Goal: Communication & Community: Answer question/provide support

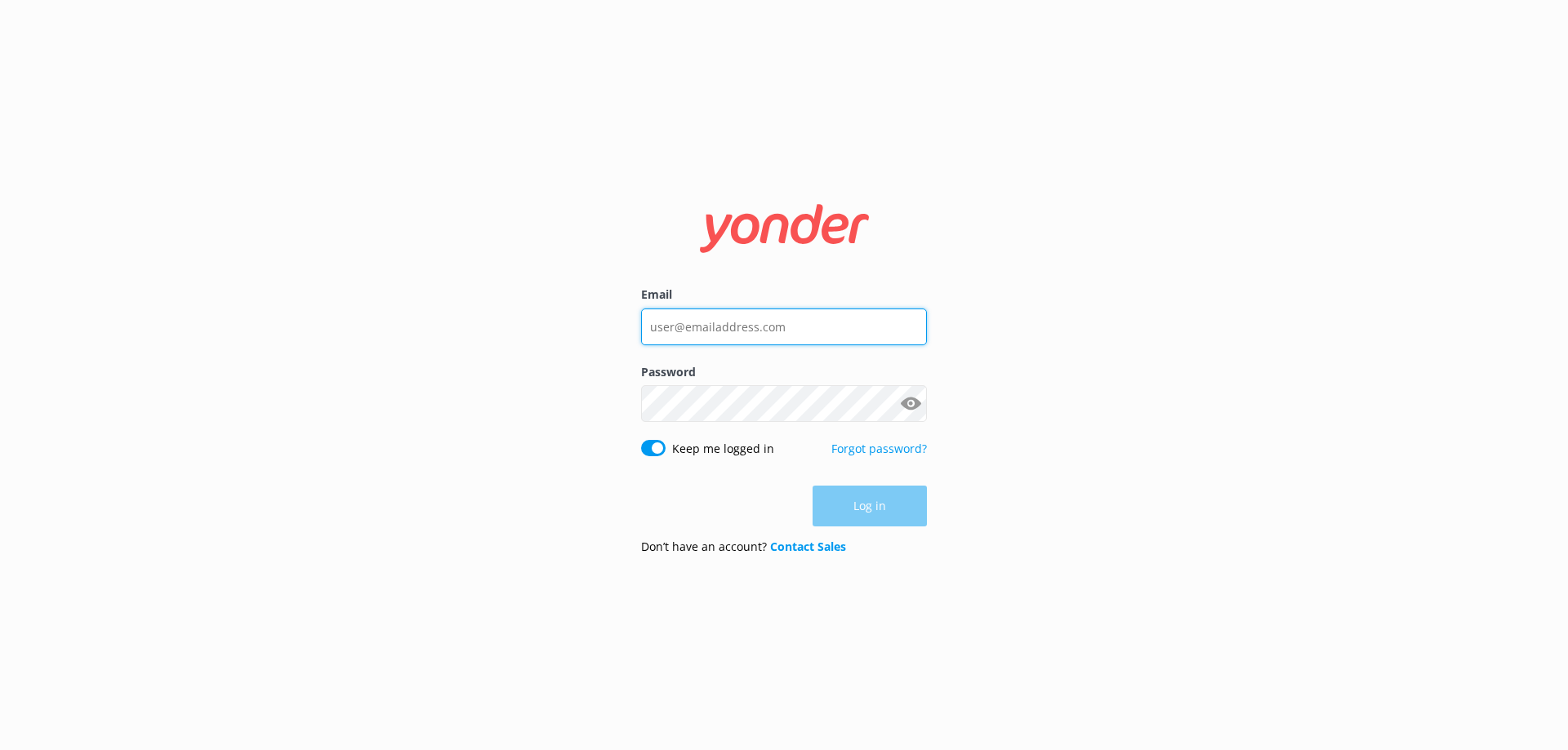
click at [797, 325] on input "Email" at bounding box center [784, 326] width 286 height 37
type input "[PERSON_NAME][EMAIL_ADDRESS][PERSON_NAME][DOMAIN_NAME]"
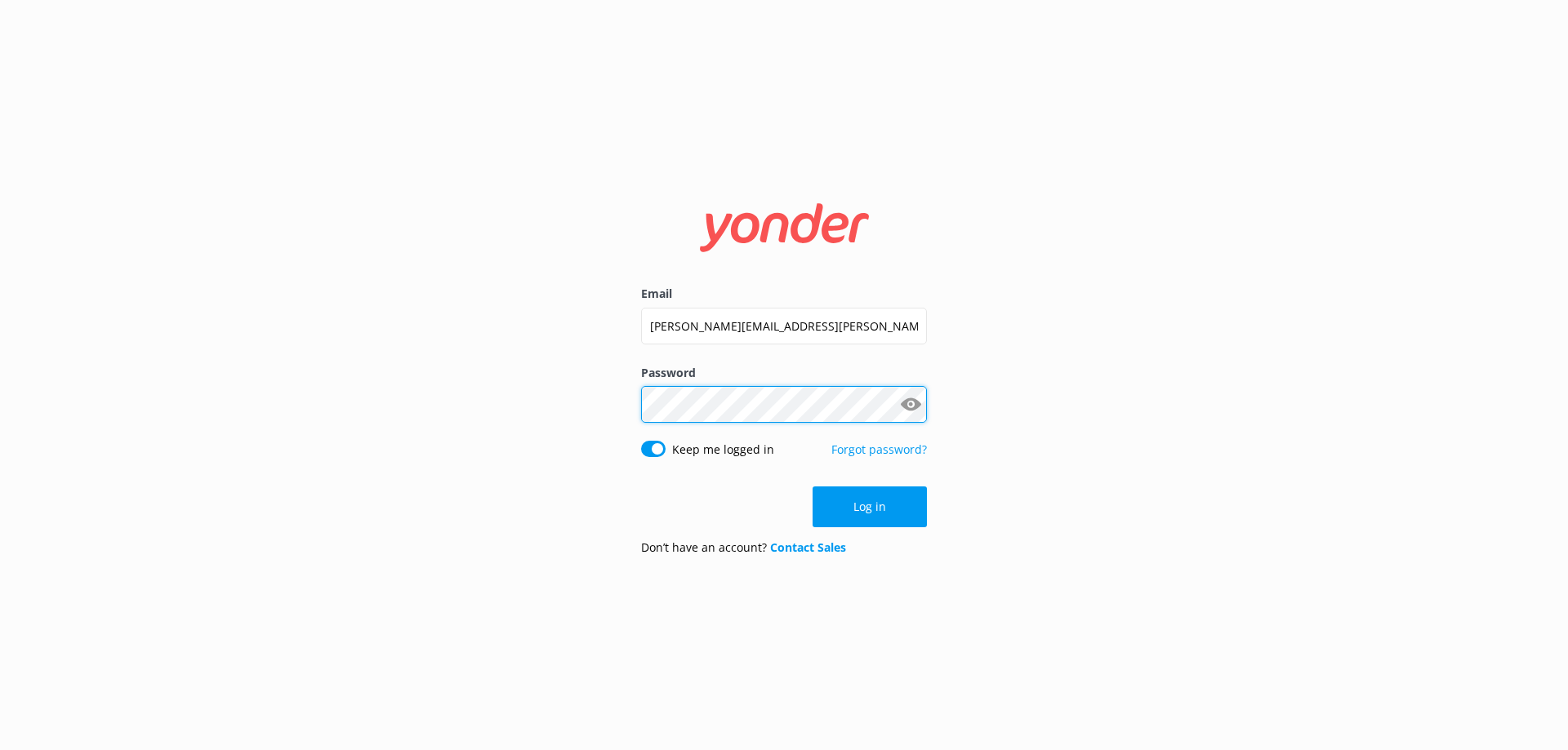
click button "Log in" at bounding box center [869, 507] width 114 height 41
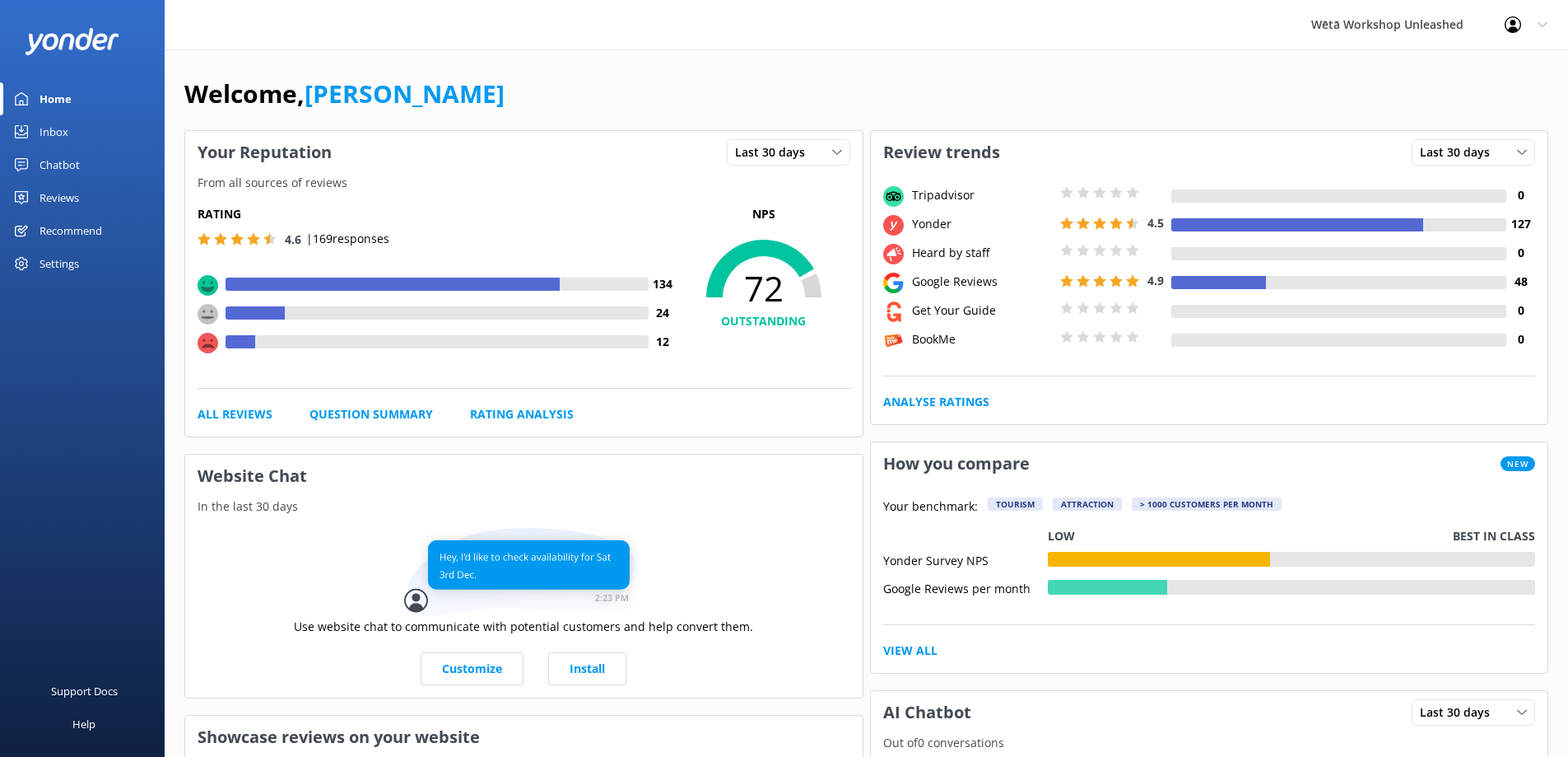
click at [34, 190] on link "Reviews" at bounding box center [82, 197] width 165 height 33
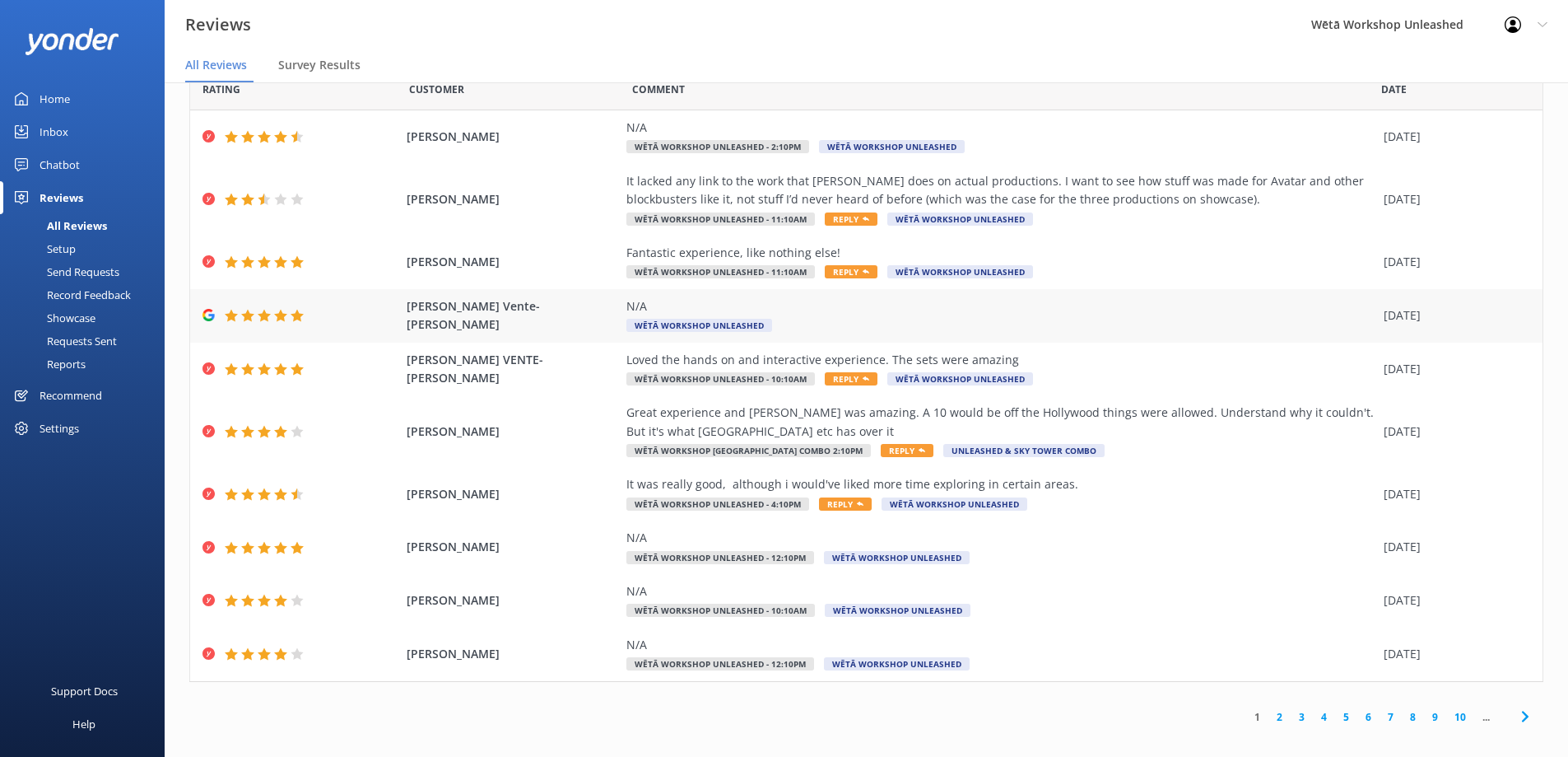
scroll to position [33, 0]
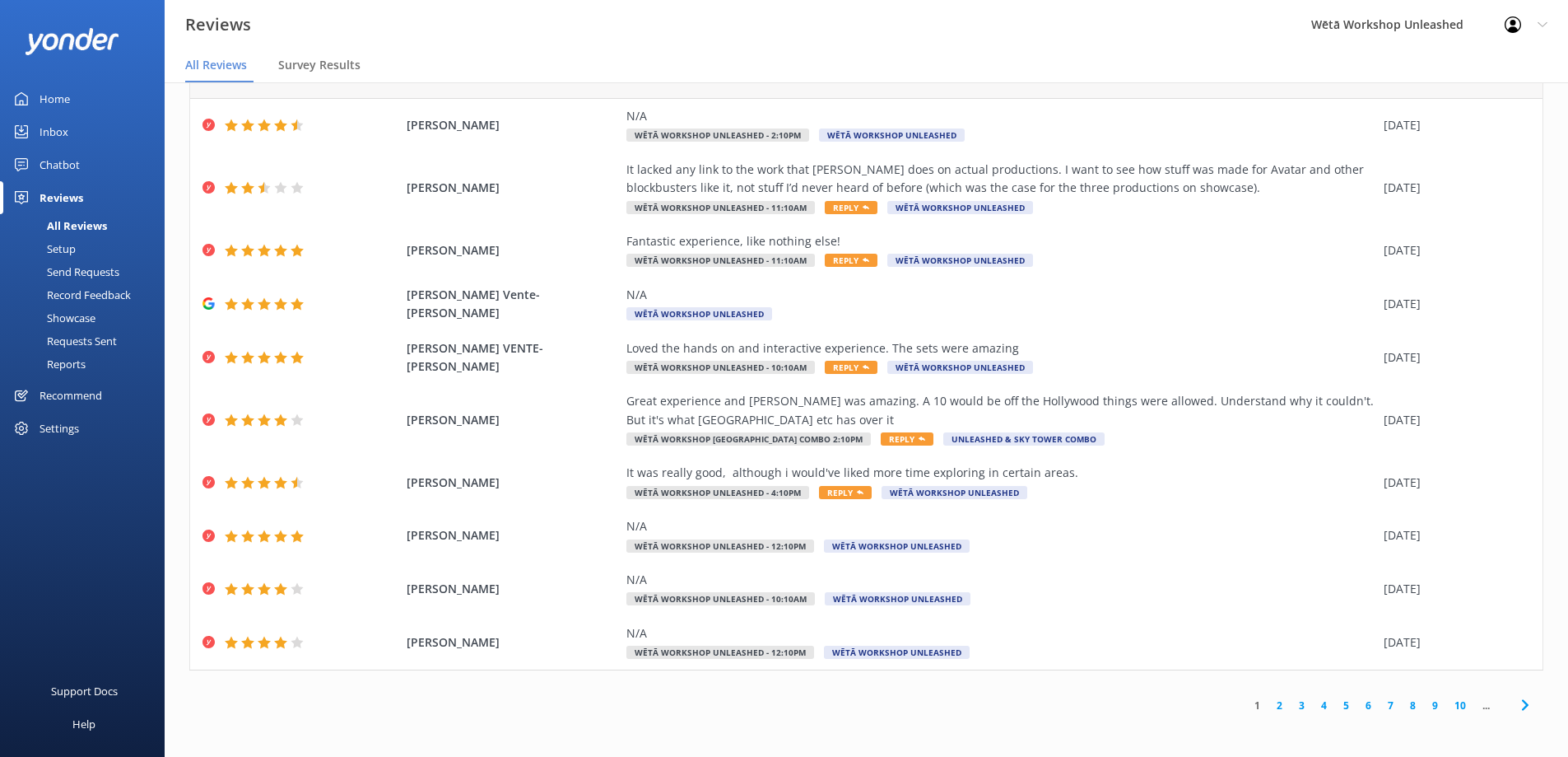
click at [1268, 705] on link "2" at bounding box center [1279, 705] width 23 height 15
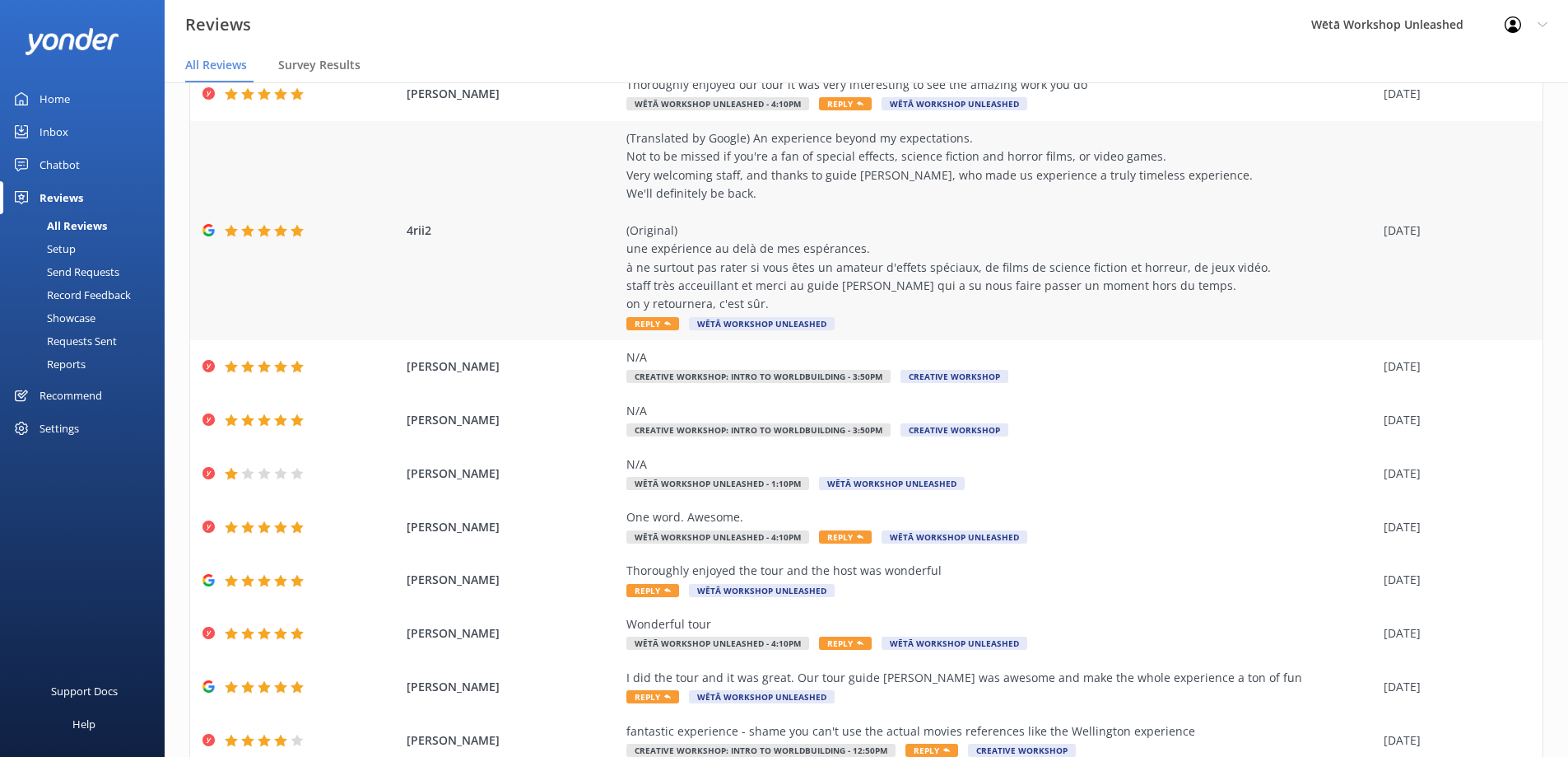
scroll to position [179, 0]
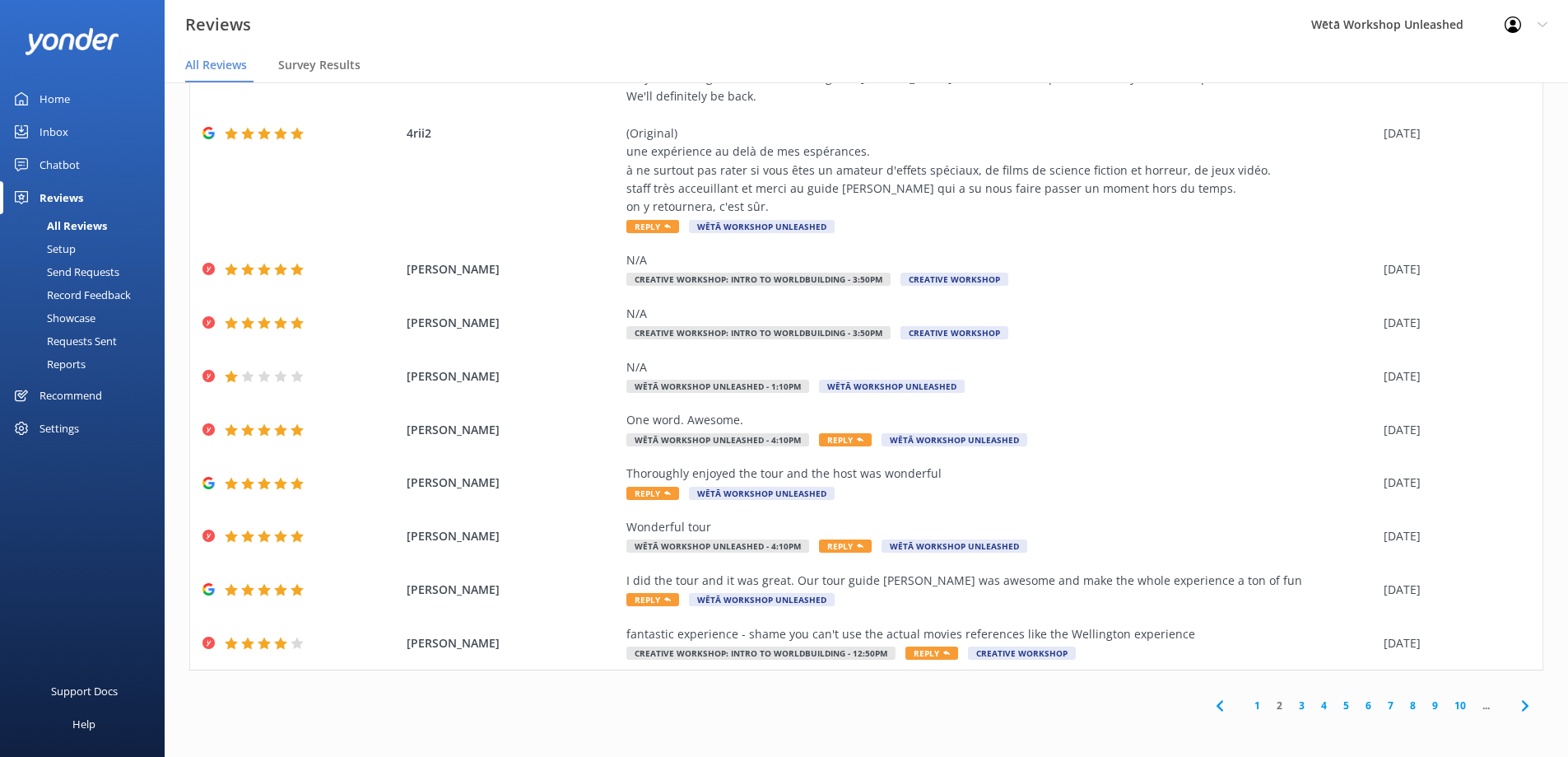
click at [1291, 705] on link "3" at bounding box center [1301, 705] width 23 height 15
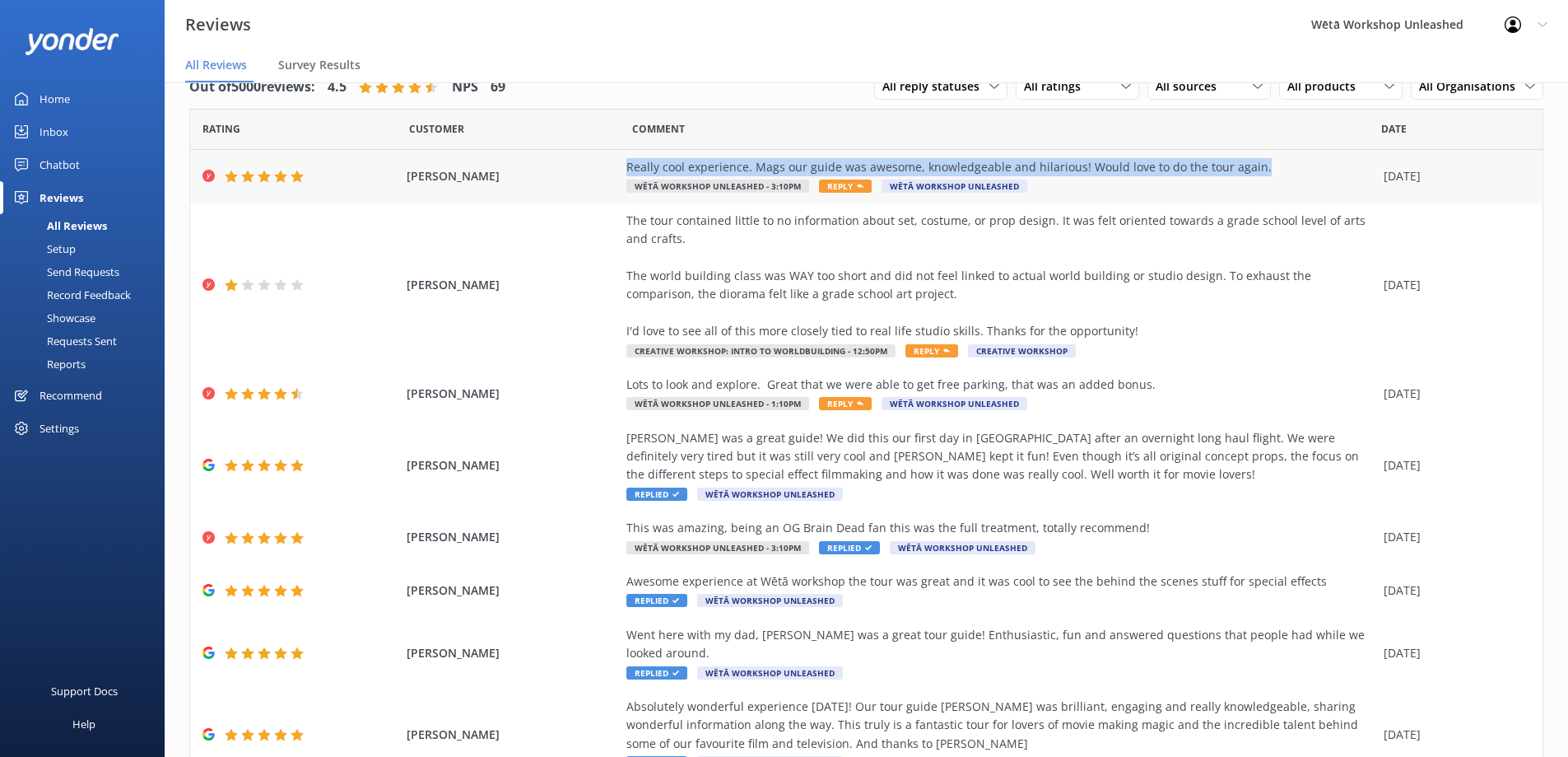
drag, startPoint x: 1256, startPoint y: 158, endPoint x: 619, endPoint y: 169, distance: 637.1
click at [626, 169] on div "Really cool experience. Mags our guide was awesome, knowledgeable and hilarious…" at bounding box center [1001, 167] width 749 height 18
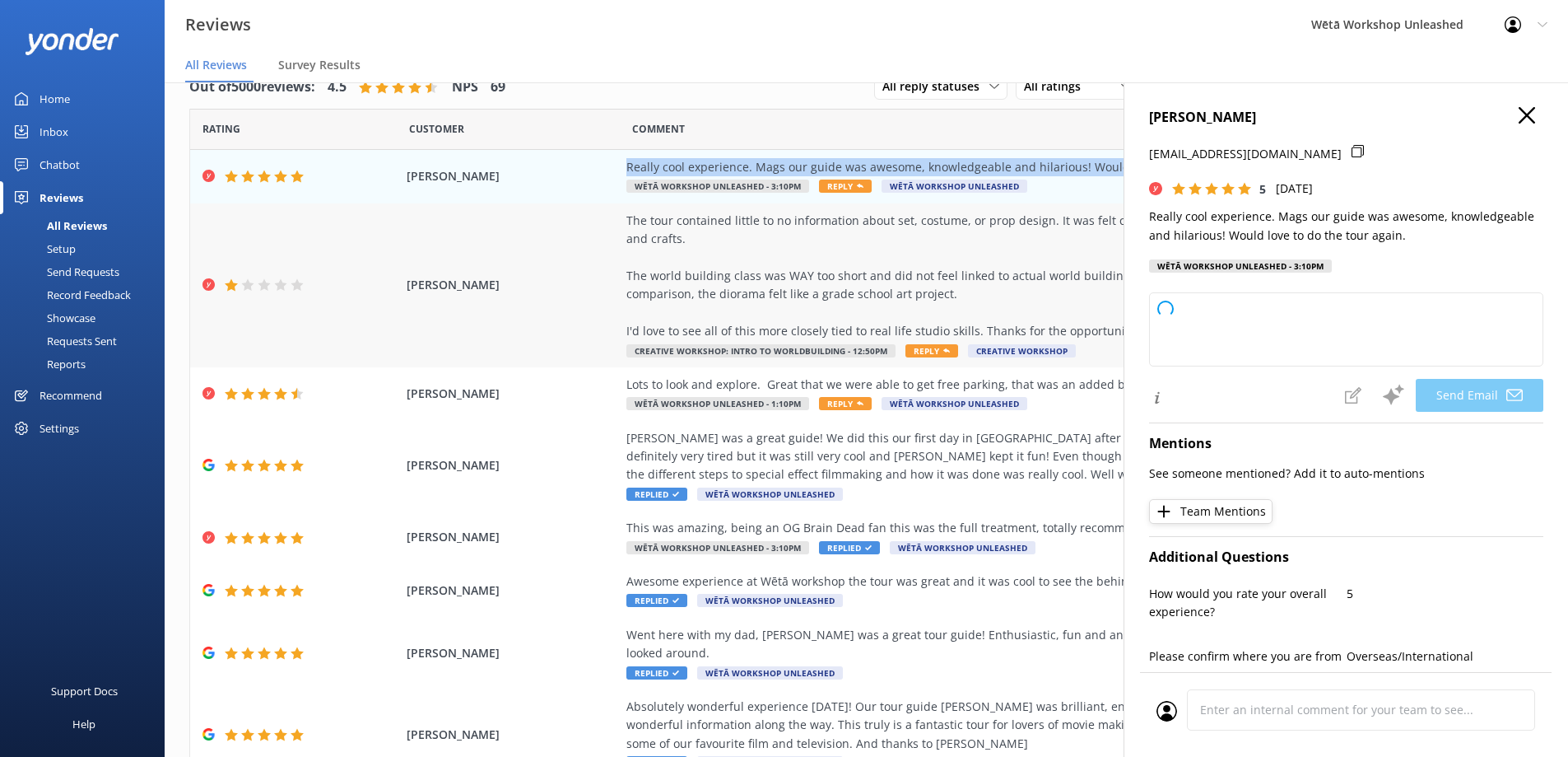
copy div "Really cool experience. Mags our guide was awesome, knowledgeable and hilarious…"
type textarea "Kia ora Kerryn, Thank you so much for your wonderful feedback! We're thrilled t…"
